Goal: Check status: Check status

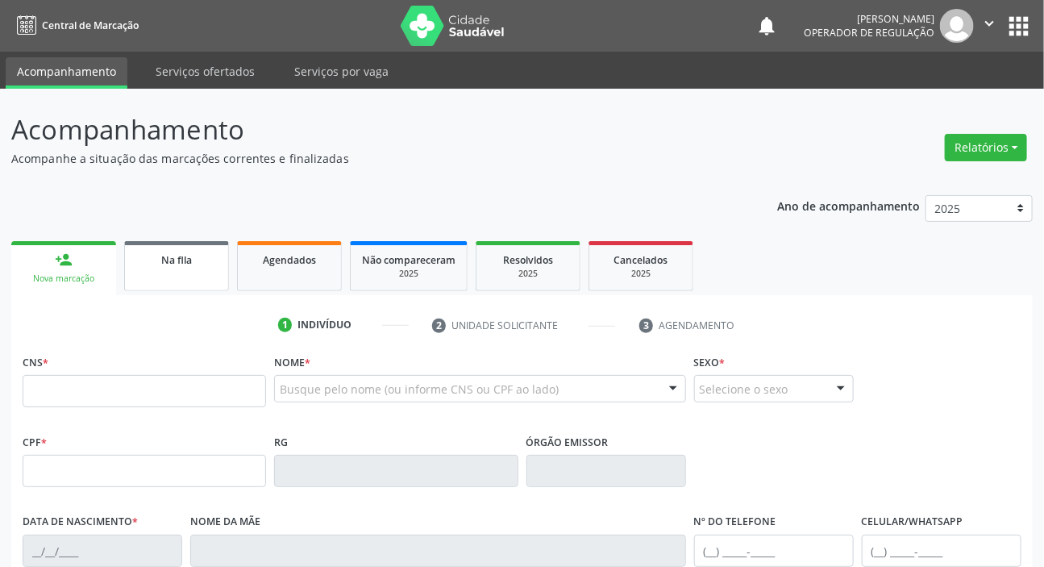
click at [165, 255] on span "Na fila" at bounding box center [176, 260] width 31 height 14
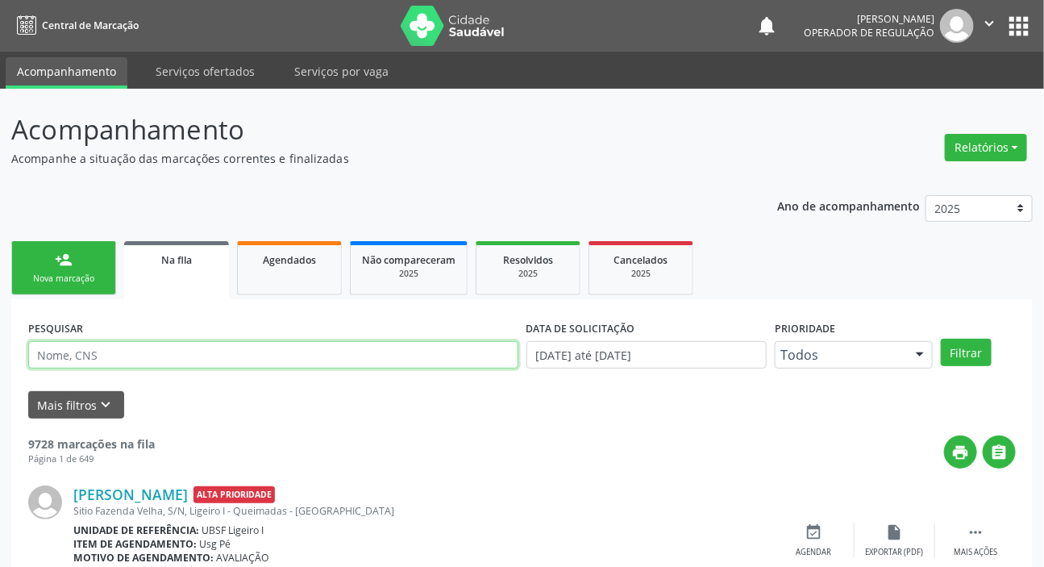
click at [148, 365] on input "text" at bounding box center [273, 354] width 490 height 27
type input "704000393946069"
click at [941, 339] on button "Filtrar" at bounding box center [966, 352] width 51 height 27
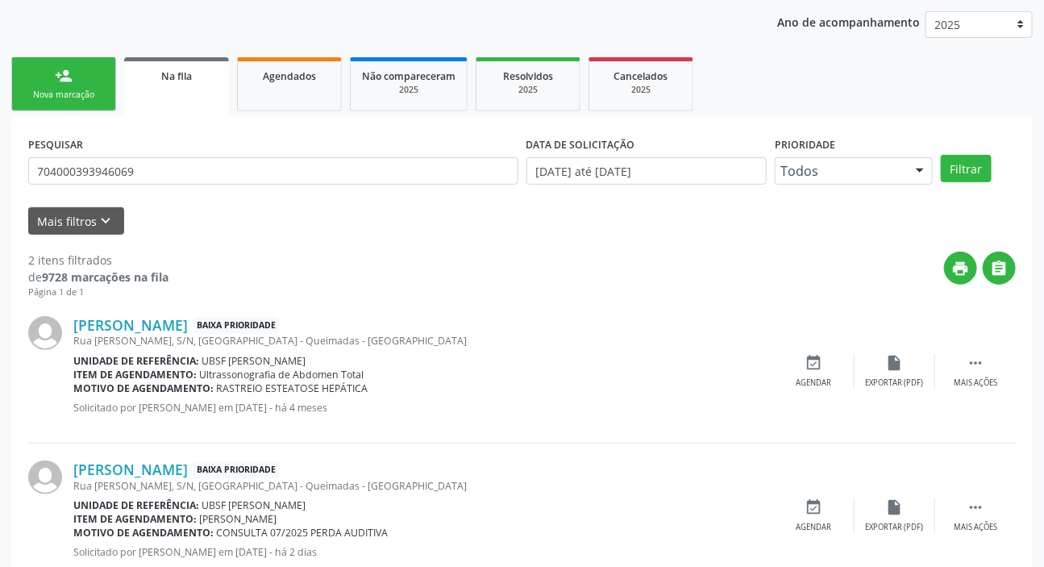
scroll to position [158, 0]
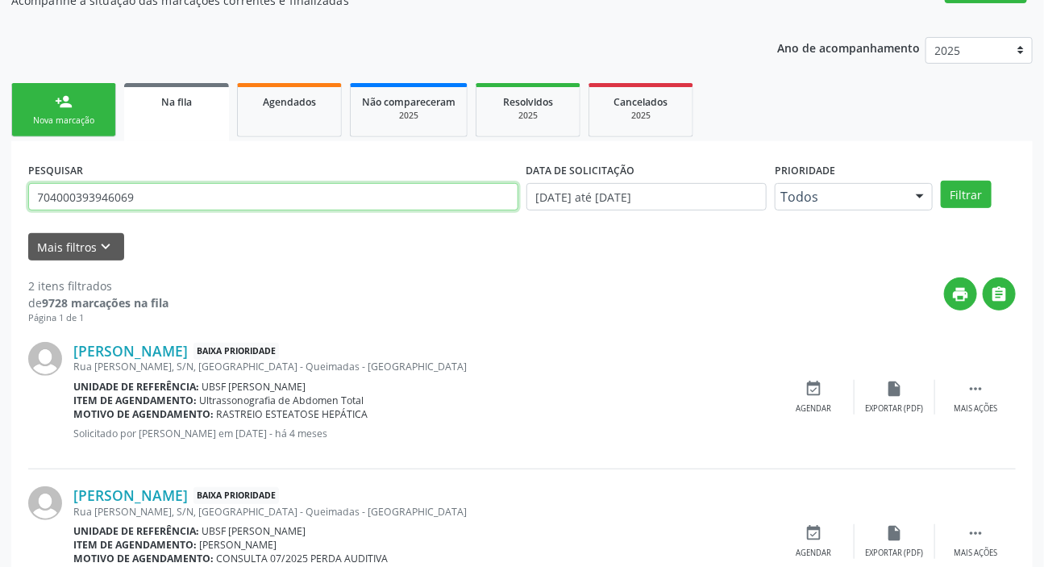
click at [77, 194] on input "704000393946069" at bounding box center [273, 196] width 490 height 27
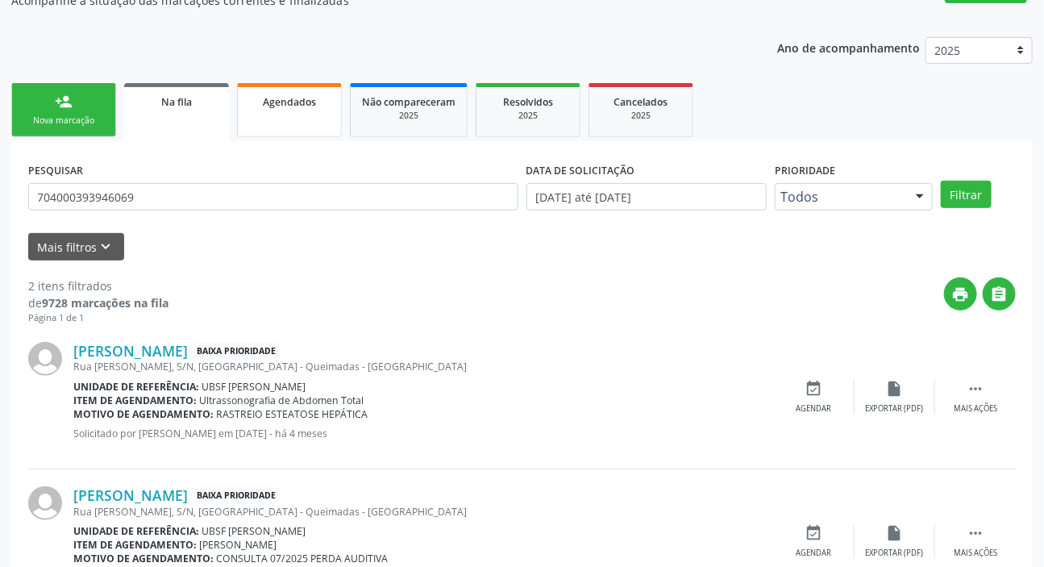
click at [259, 121] on link "Agendados" at bounding box center [289, 110] width 105 height 54
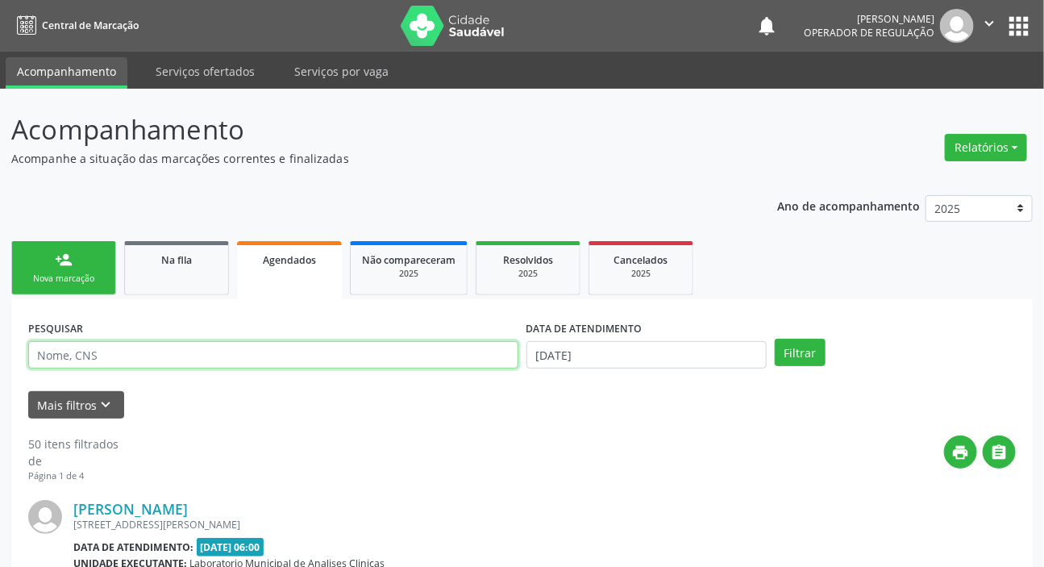
click at [258, 355] on input "text" at bounding box center [273, 354] width 490 height 27
paste input "704000393946069"
type input "704000393946069"
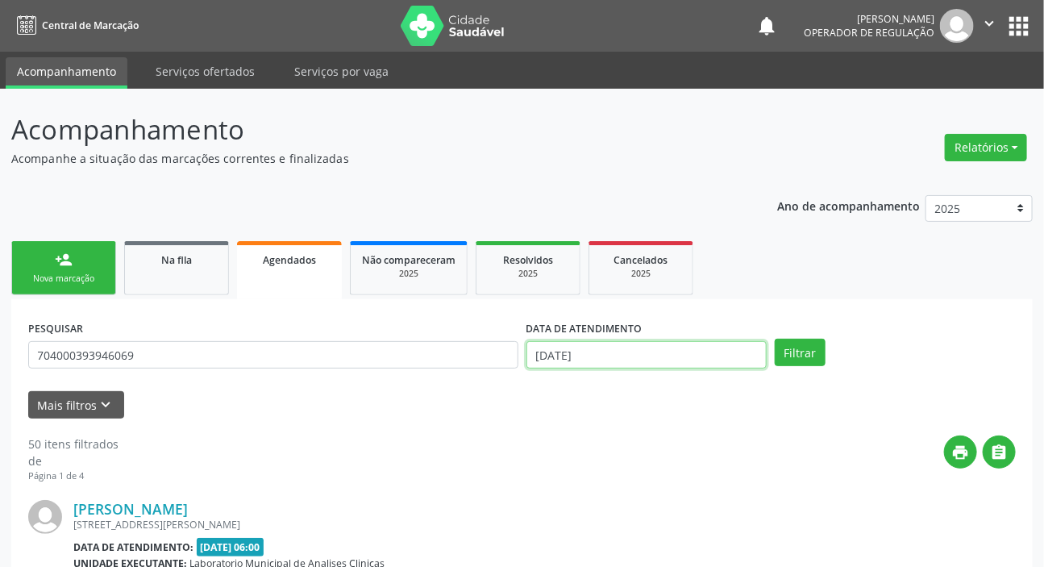
click at [559, 355] on input "[DATE]" at bounding box center [646, 354] width 241 height 27
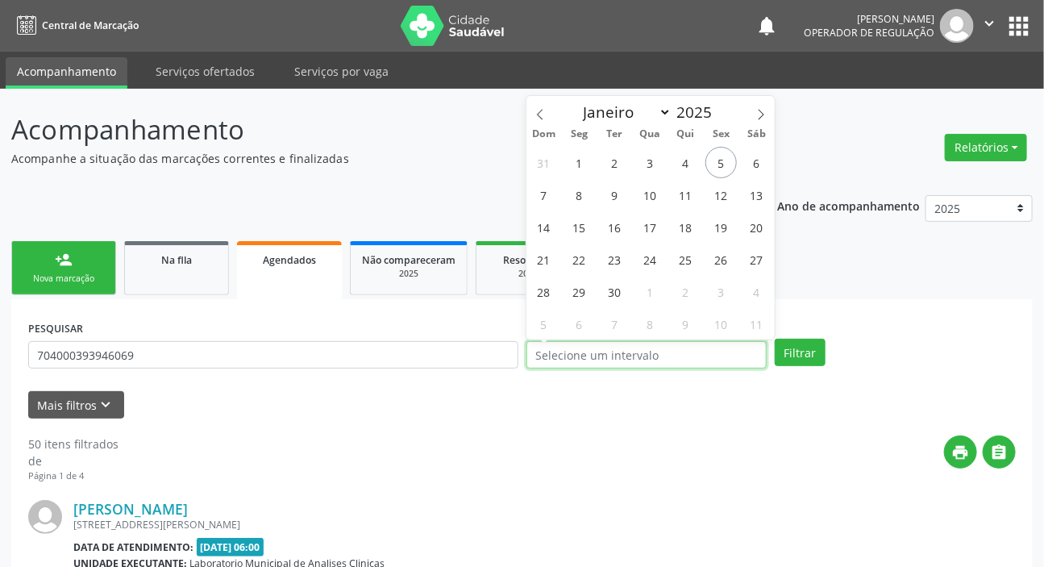
click at [775, 339] on button "Filtrar" at bounding box center [800, 352] width 51 height 27
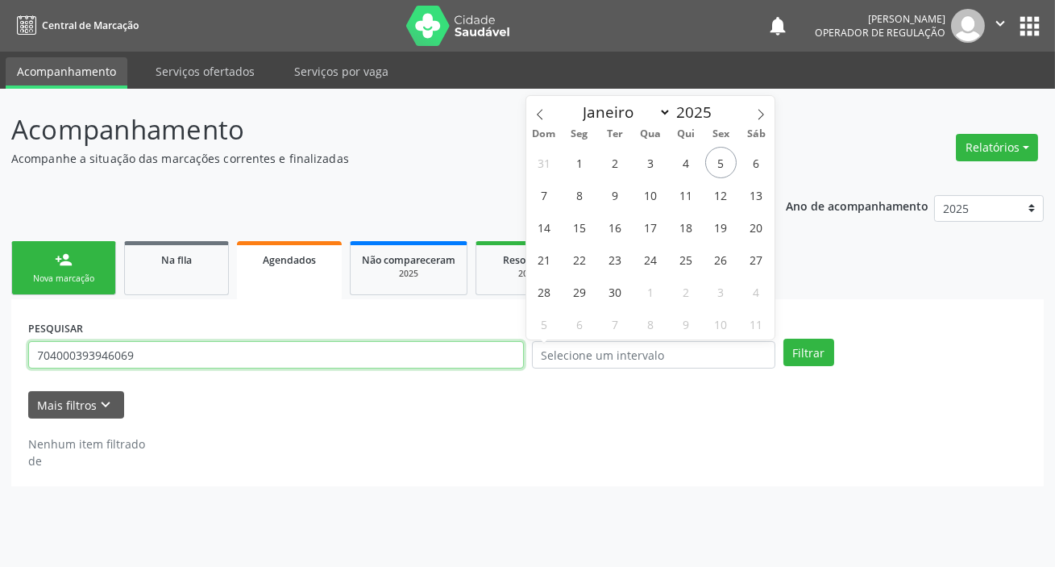
click at [347, 350] on input "704000393946069" at bounding box center [276, 354] width 496 height 27
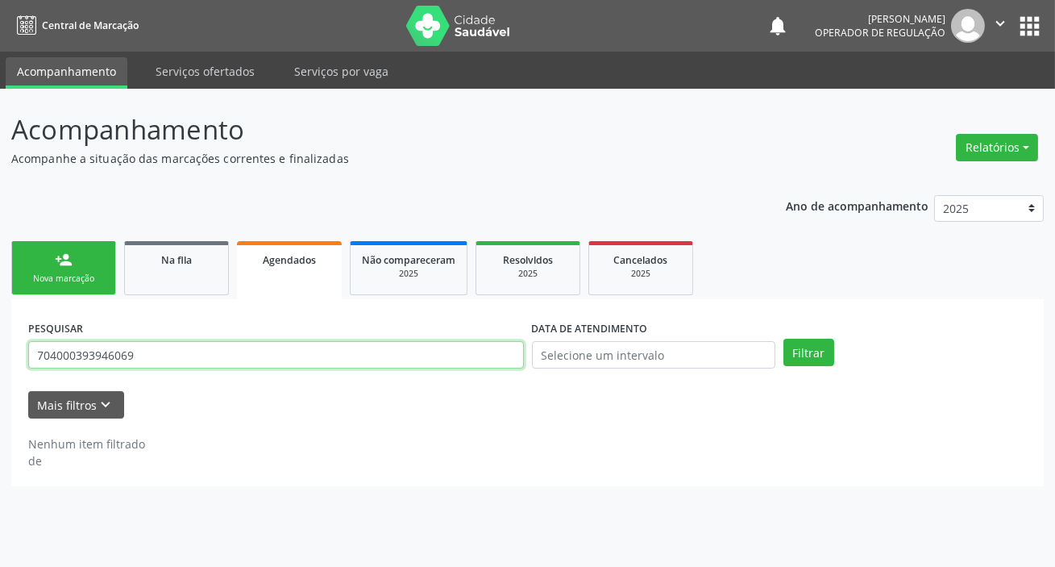
click at [784, 339] on button "Filtrar" at bounding box center [809, 352] width 51 height 27
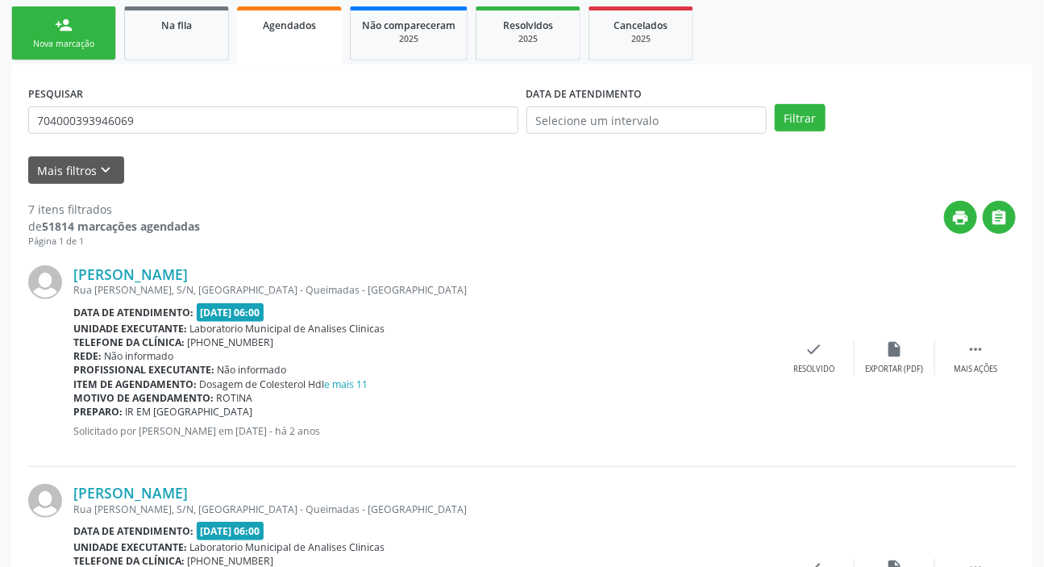
scroll to position [226, 0]
